Goal: Find specific page/section

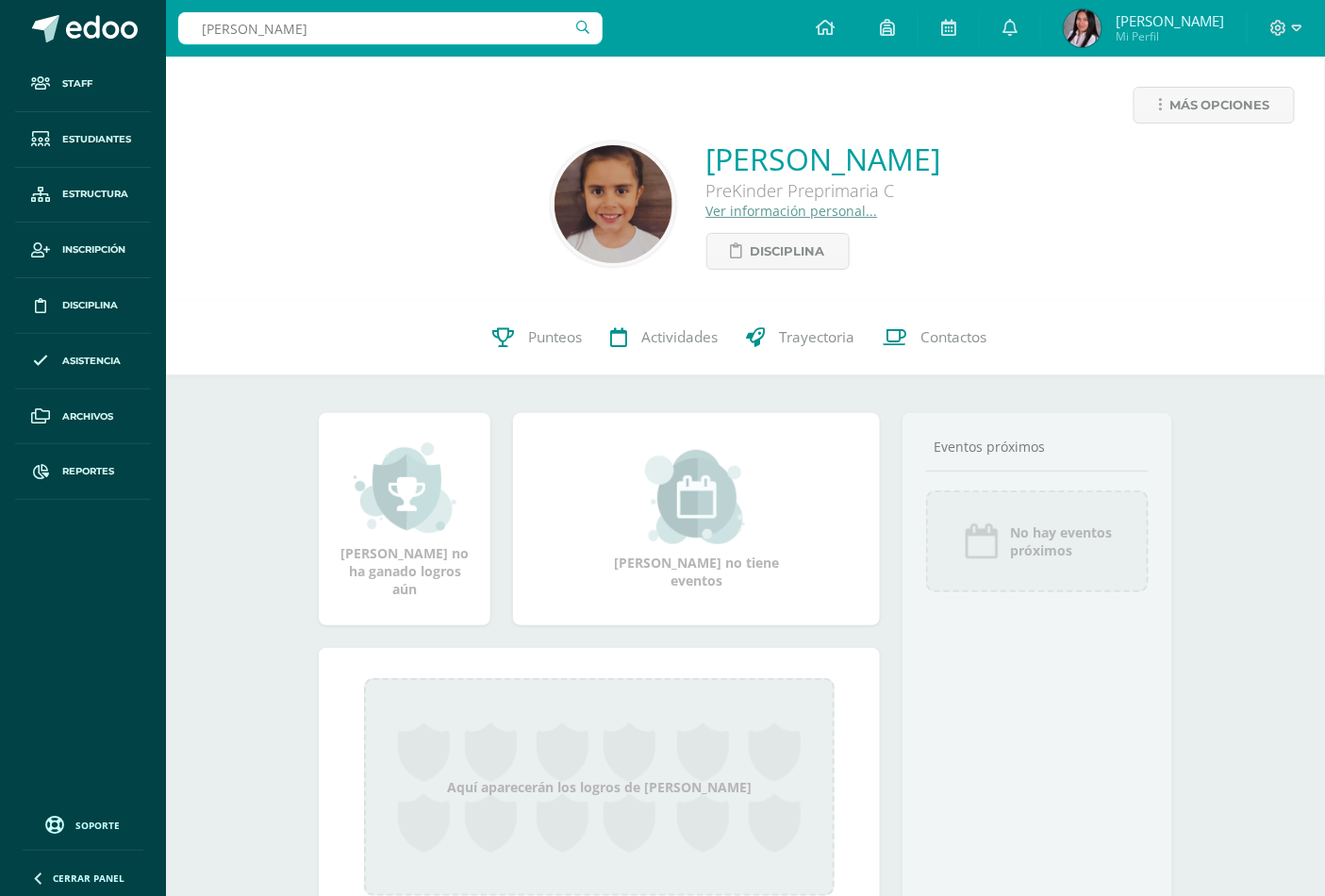
type input "[PERSON_NAME]"
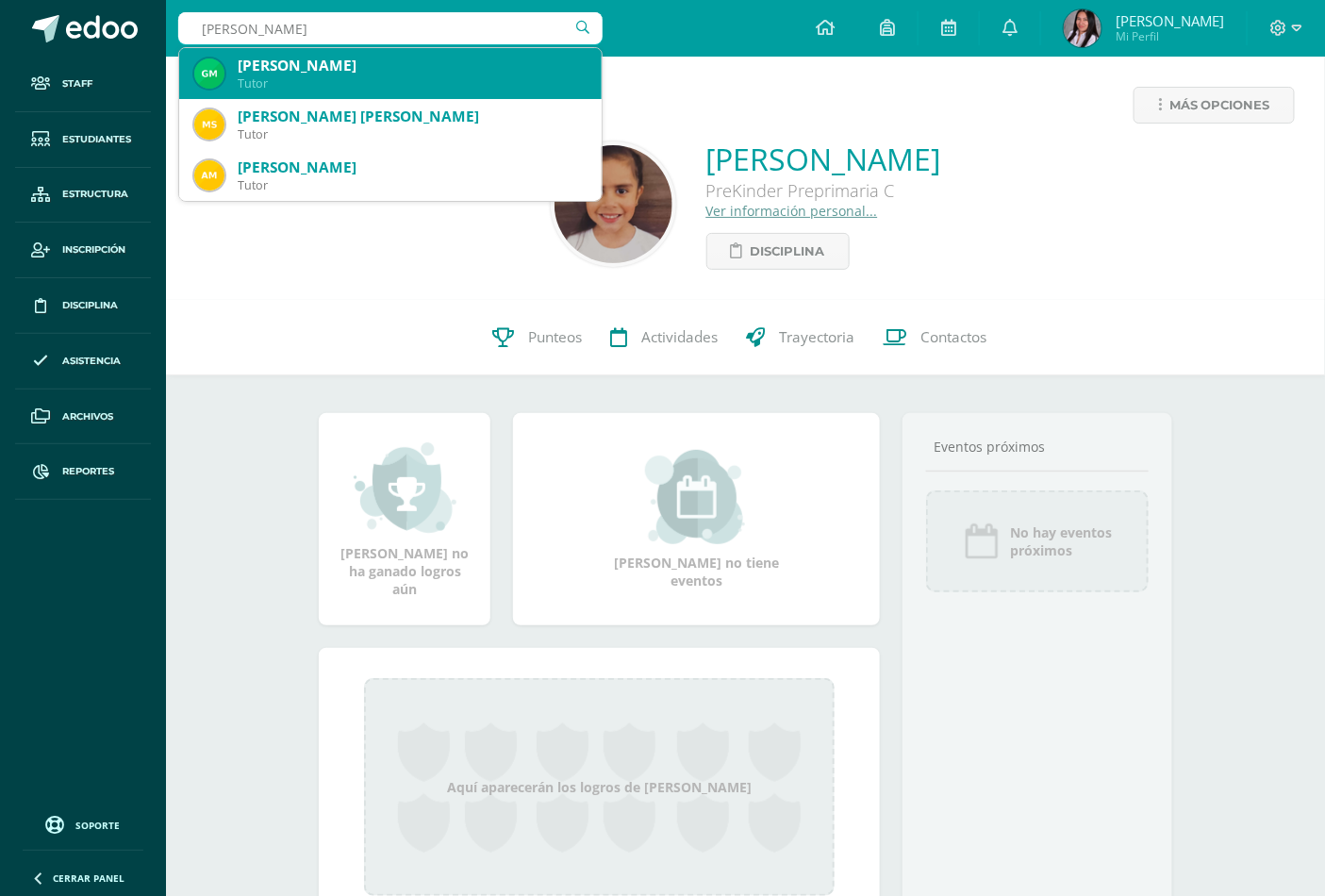
click at [375, 61] on div "[PERSON_NAME]" at bounding box center [412, 65] width 349 height 20
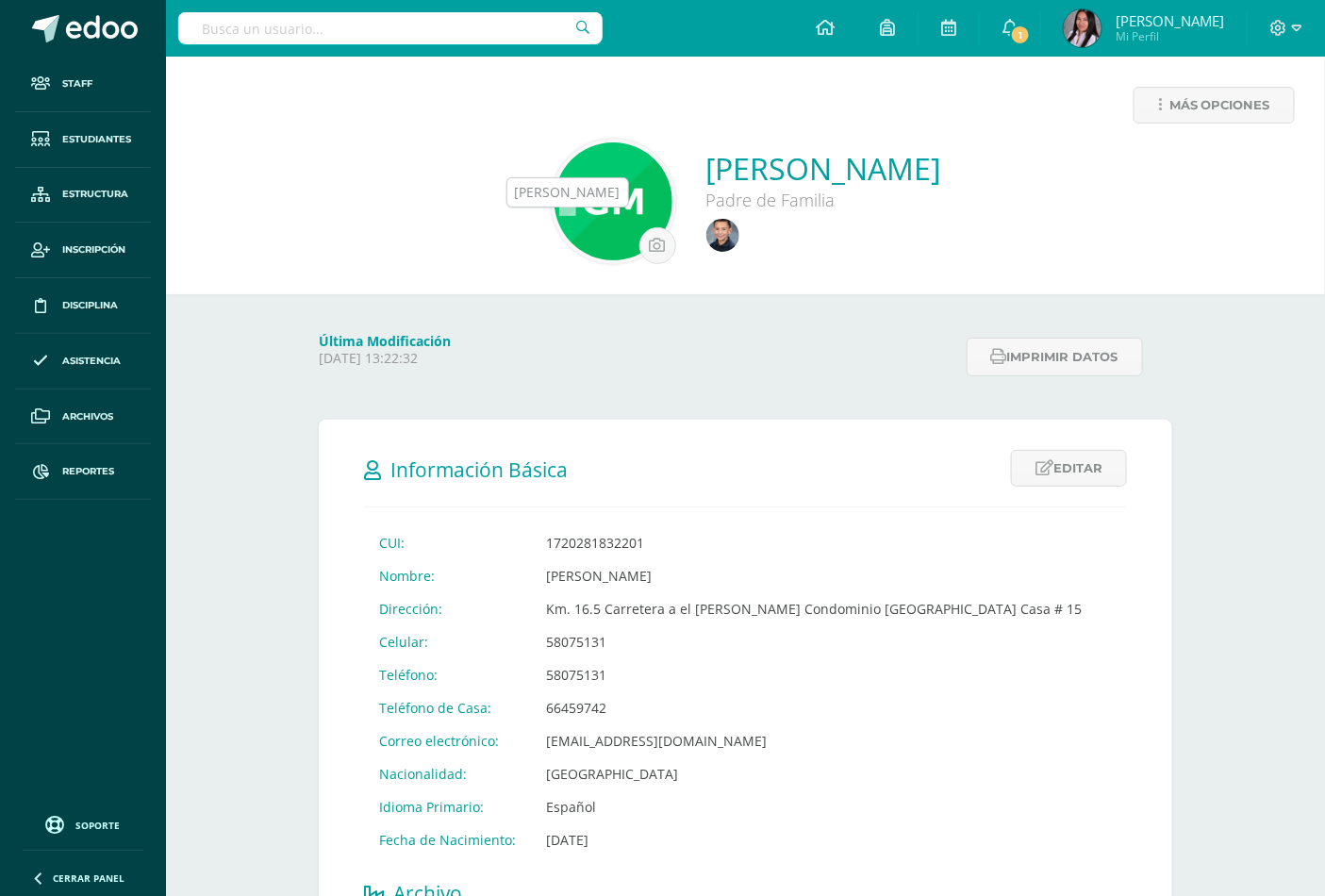
click at [706, 238] on img at bounding box center [723, 235] width 33 height 33
